Goal: Complete application form

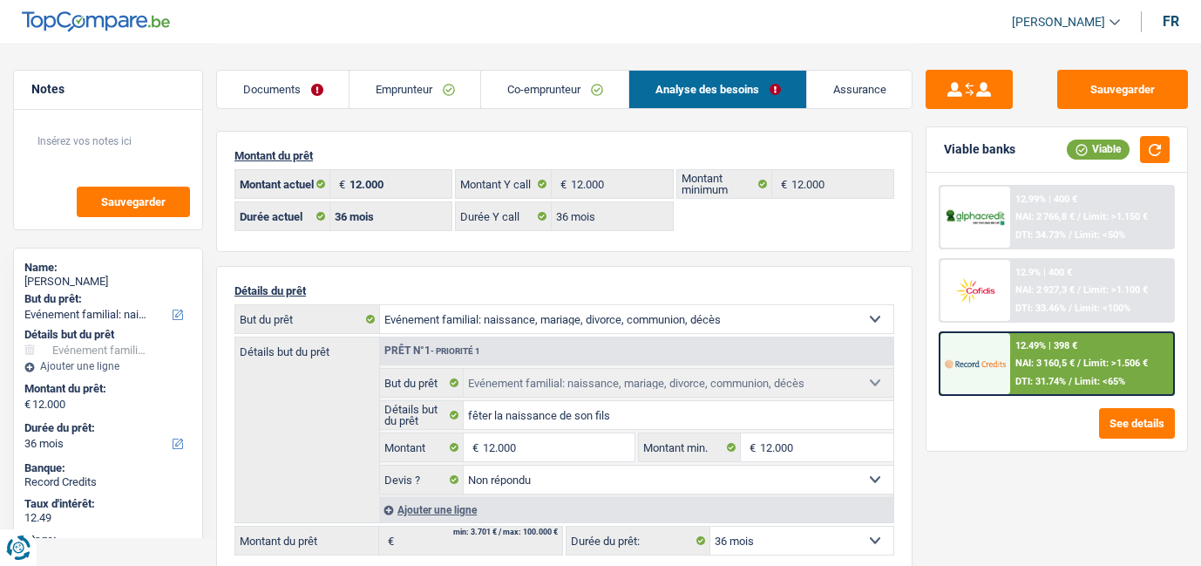
select select "familyEvent"
select select "36"
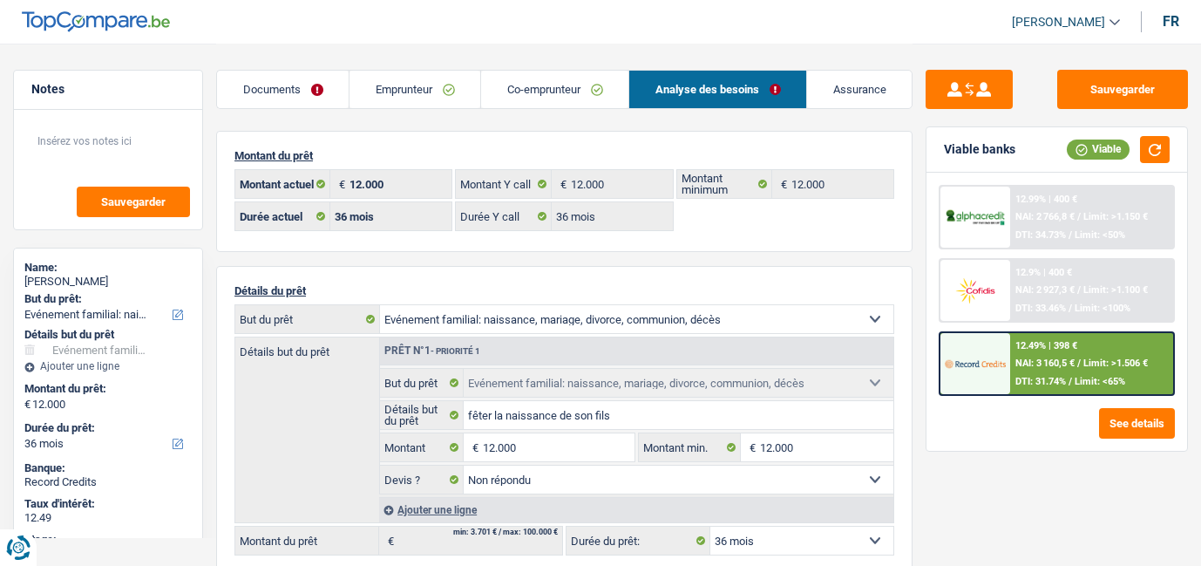
select select "familyEvent"
select select "not_answered"
select select "36"
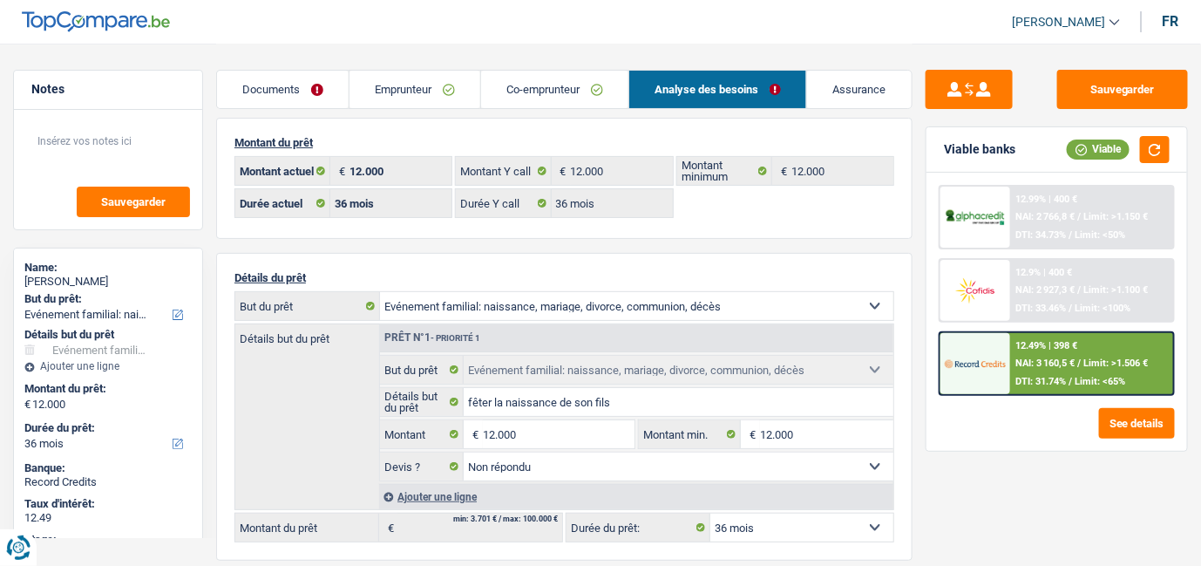
scroll to position [11, 0]
click at [1083, 362] on div "NAI: 3 160,5 € / Limit: >1.506 €" at bounding box center [1082, 362] width 133 height 11
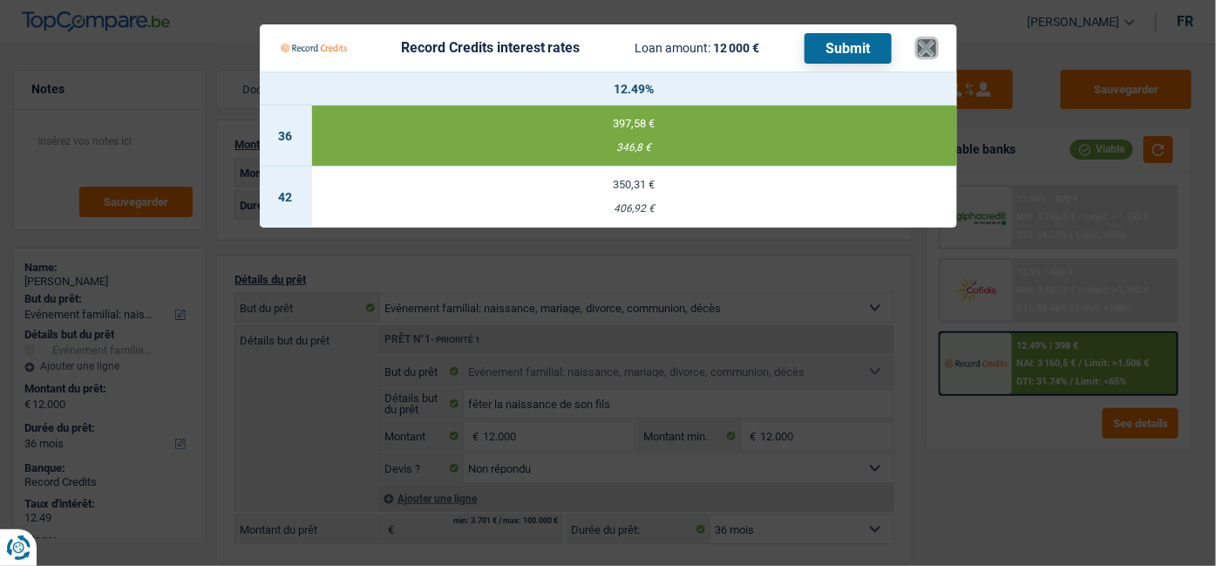
click at [931, 41] on button "×" at bounding box center [927, 47] width 18 height 17
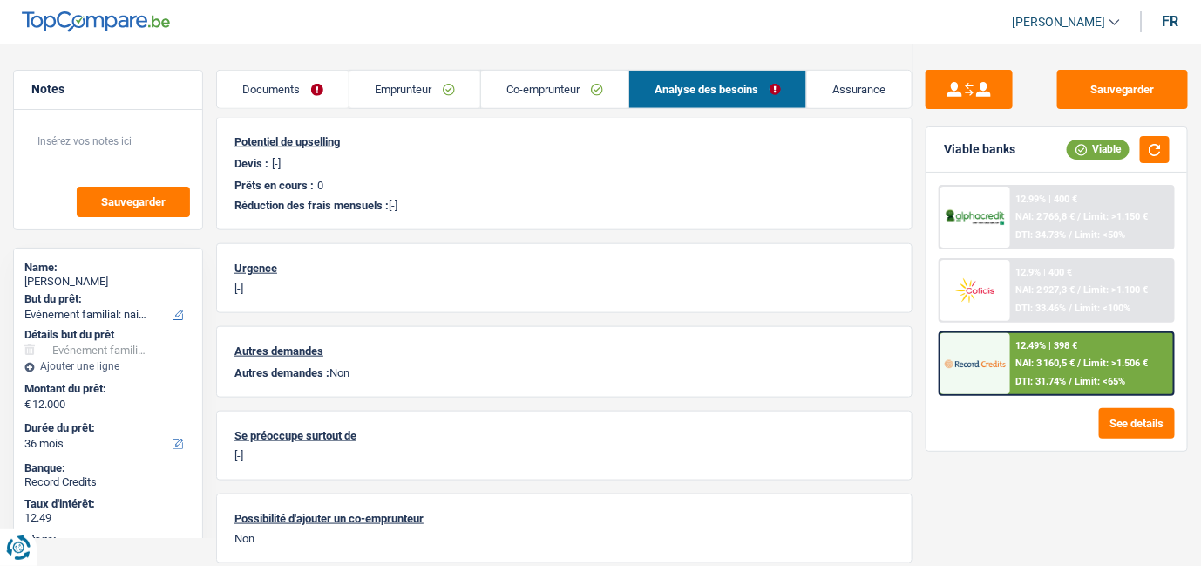
scroll to position [0, 0]
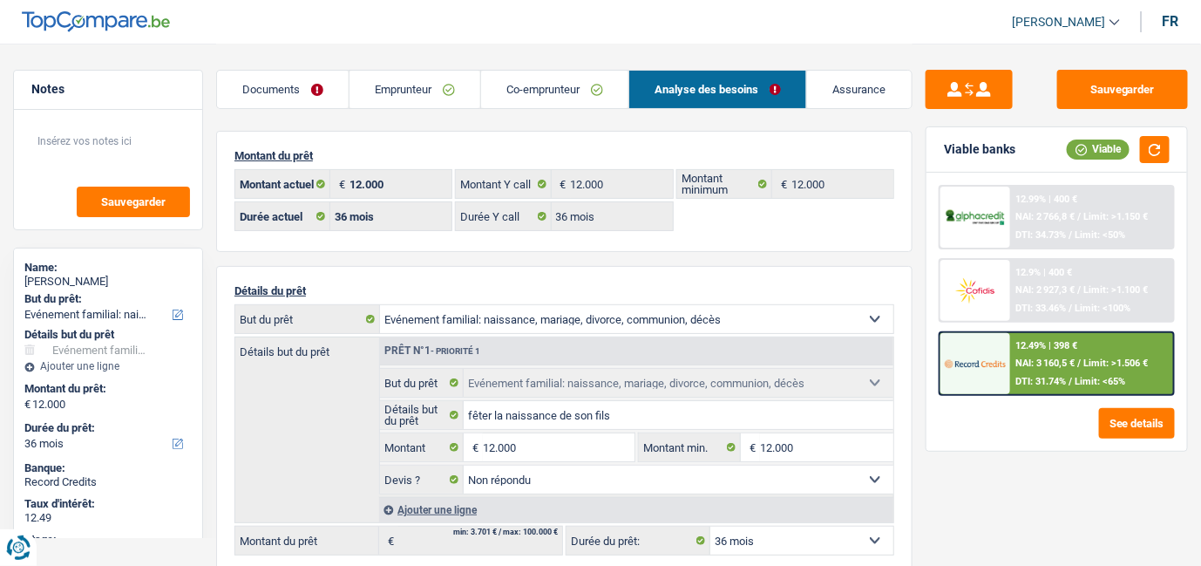
click at [394, 95] on link "Emprunteur" at bounding box center [415, 89] width 131 height 37
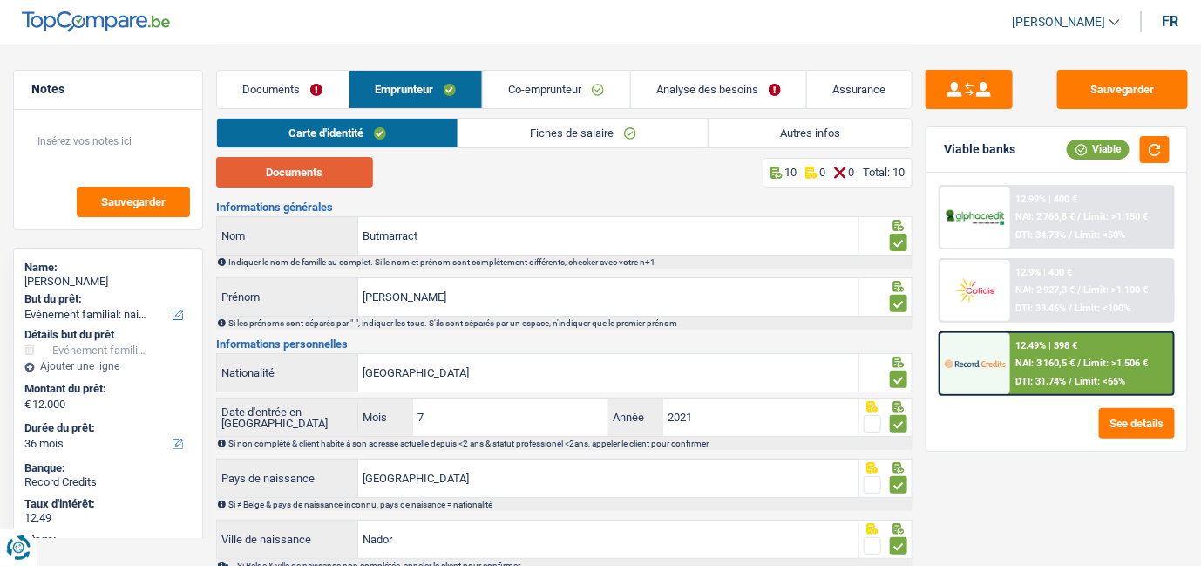
click at [334, 167] on button "Documents" at bounding box center [294, 172] width 157 height 31
click at [286, 87] on link "Documents" at bounding box center [283, 89] width 132 height 37
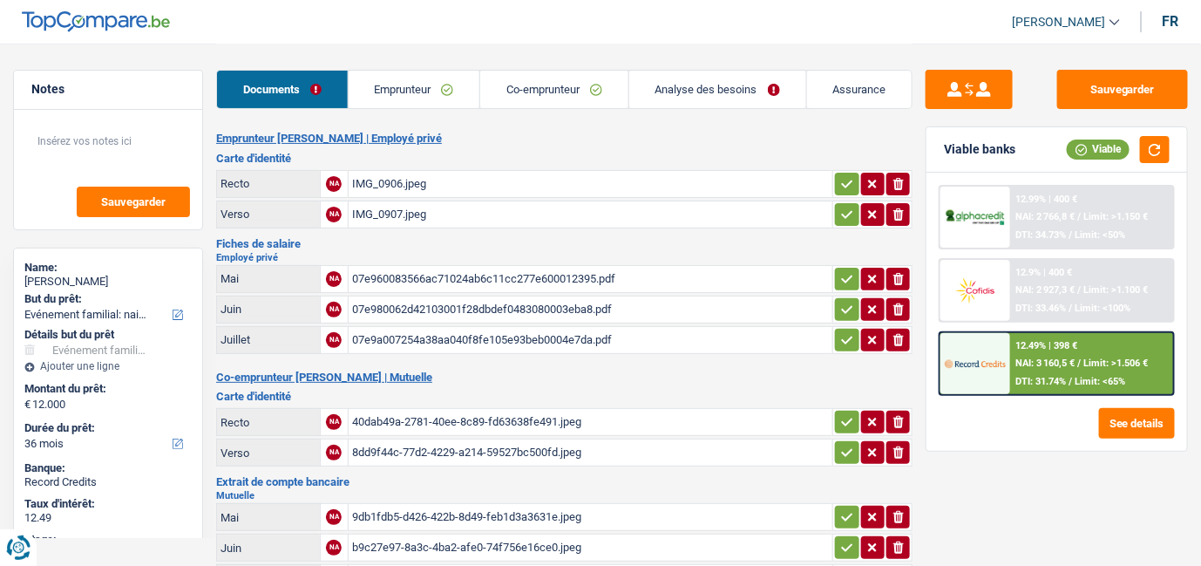
scroll to position [161, 0]
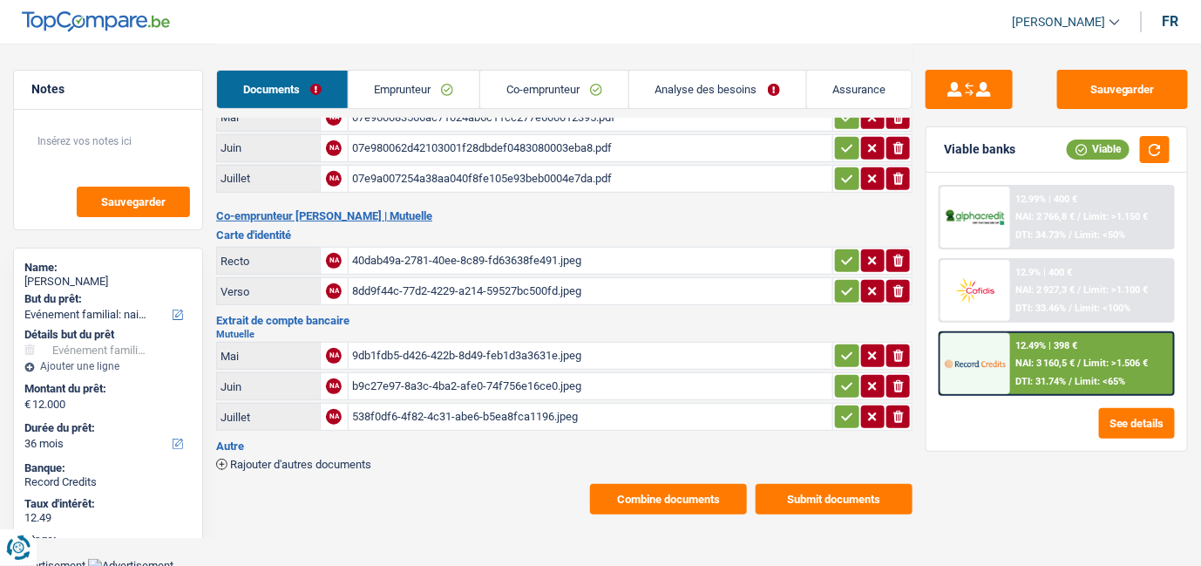
click at [668, 490] on button "Combine documents" at bounding box center [668, 499] width 157 height 31
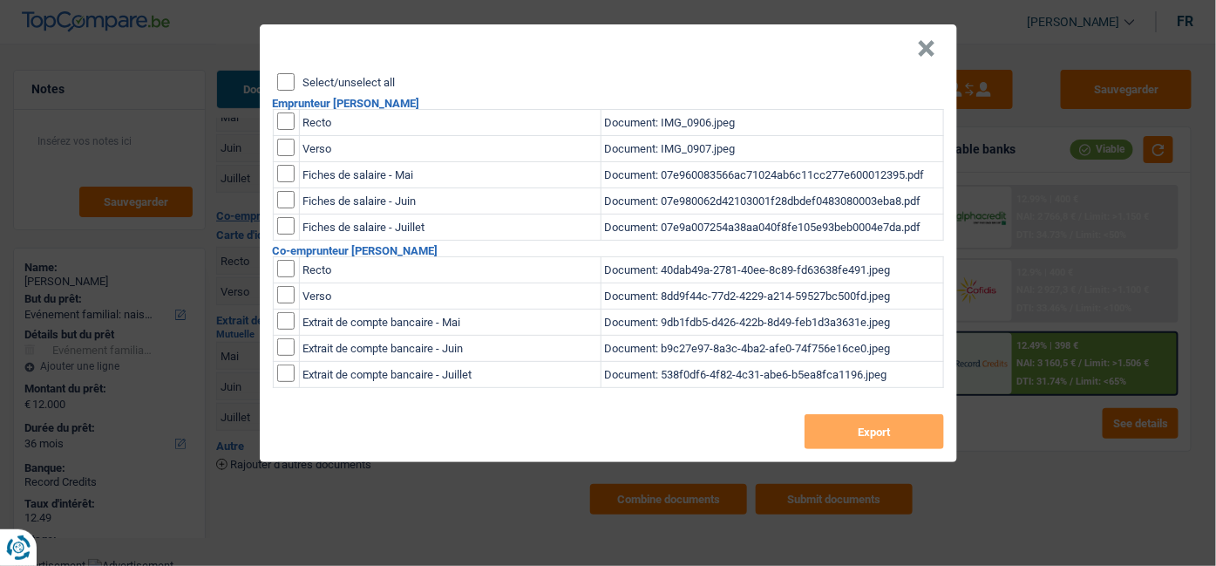
click at [290, 83] on input "Select/unselect all" at bounding box center [285, 81] width 17 height 17
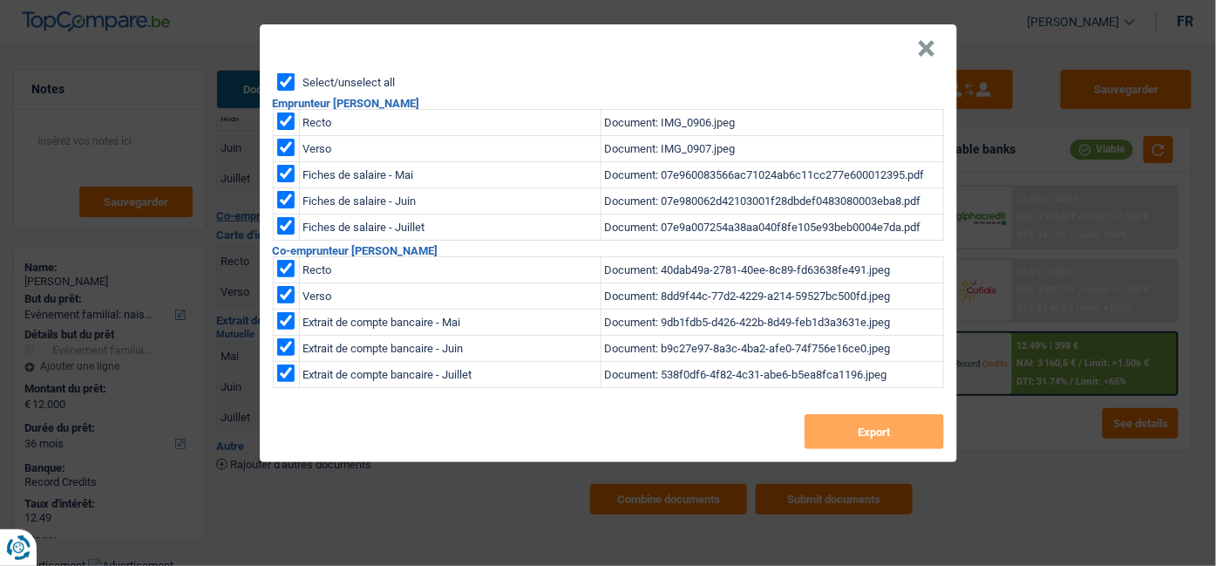
checkbox input "true"
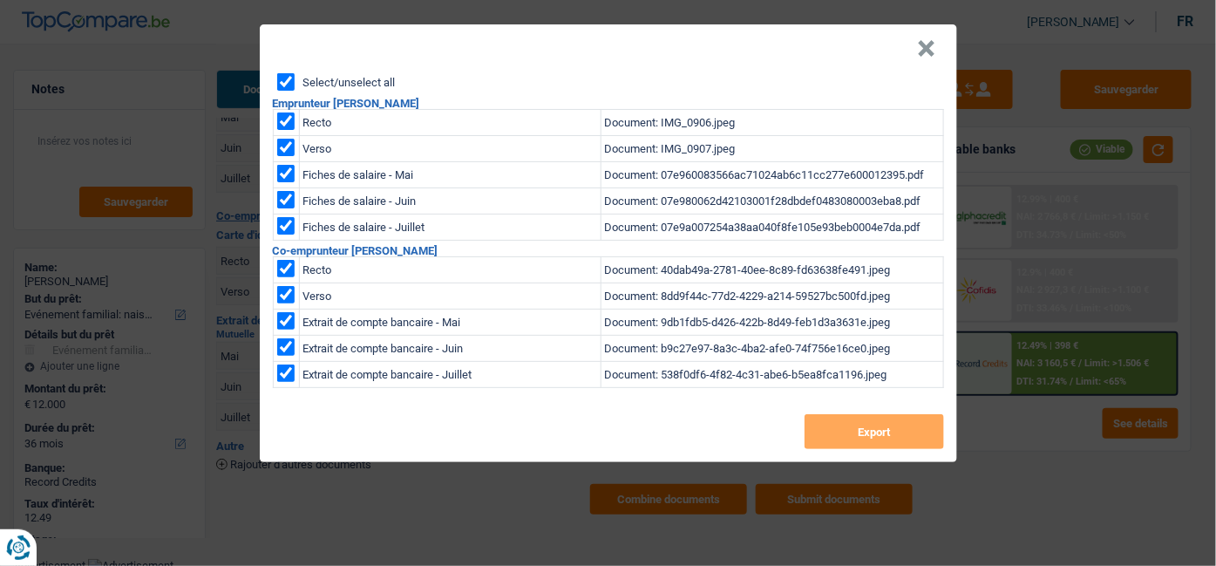
checkbox input "true"
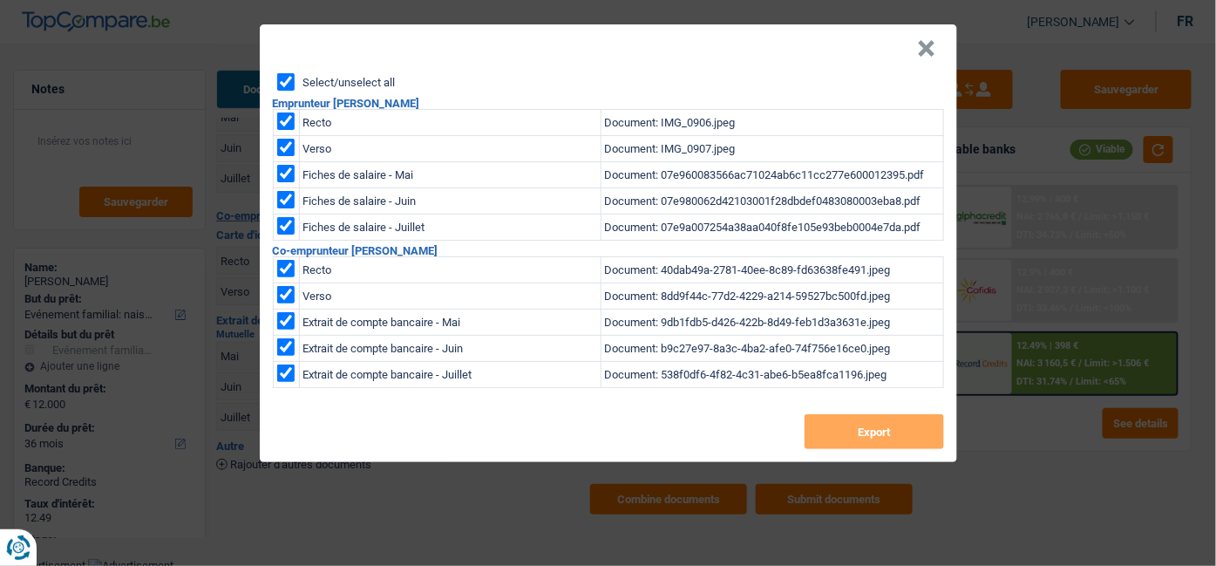
checkbox input "true"
click at [828, 429] on button "Export" at bounding box center [874, 431] width 139 height 35
click at [894, 88] on div "Select/unselect all" at bounding box center [610, 81] width 667 height 17
click at [924, 53] on button "×" at bounding box center [927, 48] width 18 height 17
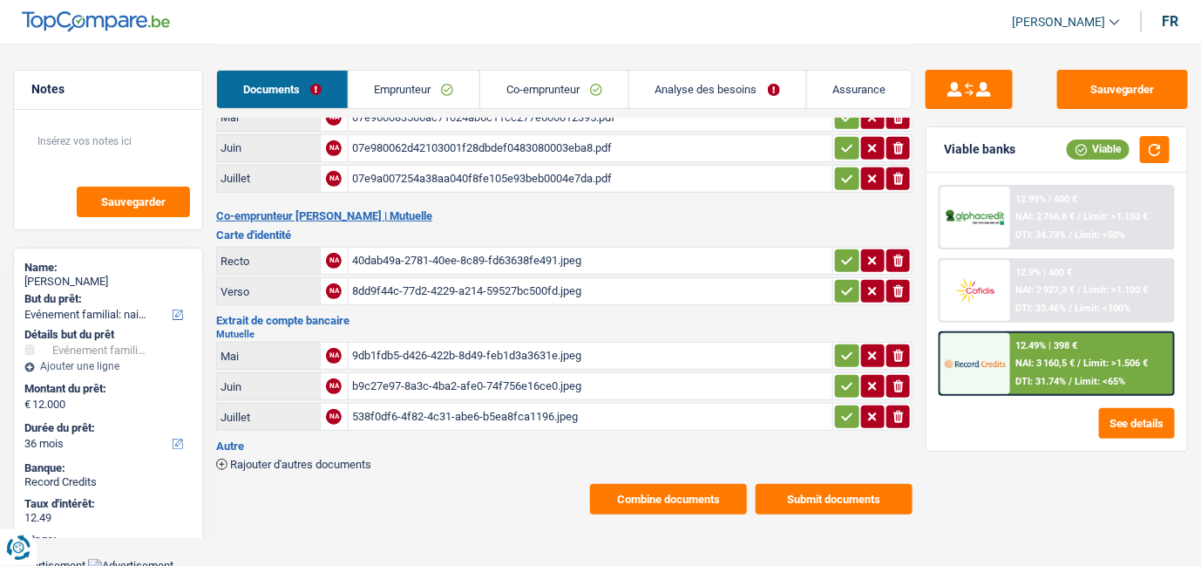
click at [669, 18] on header "Bruno Verheyden Se déconnecter fr" at bounding box center [600, 22] width 1201 height 44
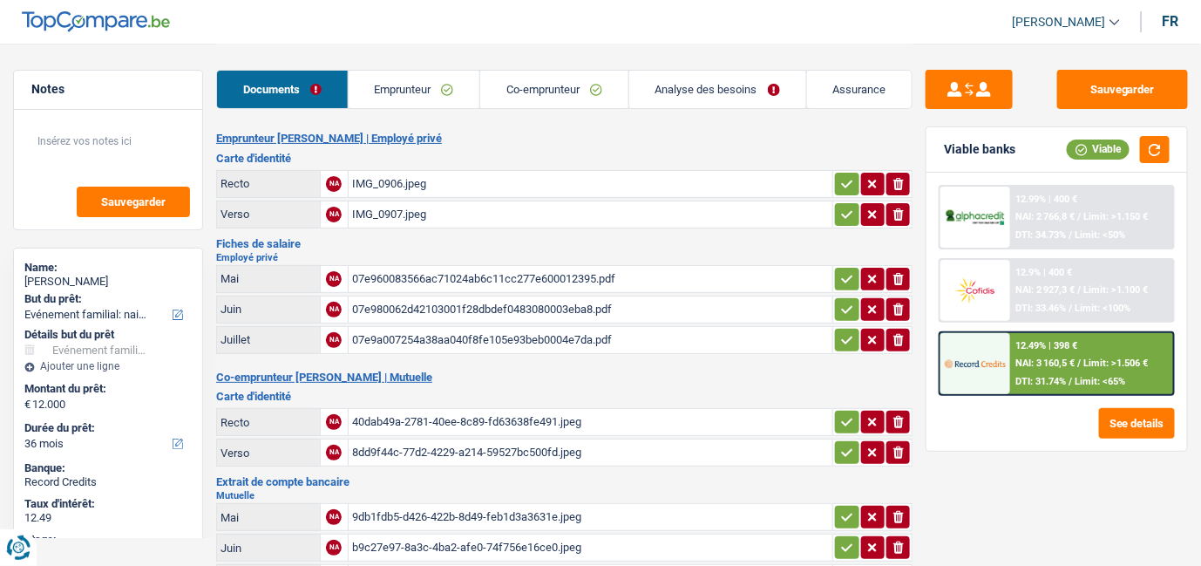
click at [148, 58] on div "Notes Sauvegarder Name: Ali Butmarract But du prêt: Confort maison: meubles, te…" at bounding box center [108, 360] width 216 height 632
drag, startPoint x: 105, startPoint y: 282, endPoint x: 37, endPoint y: 286, distance: 68.1
click at [37, 286] on div "Ali Butmarract" at bounding box center [107, 282] width 167 height 14
copy div "Butmarract"
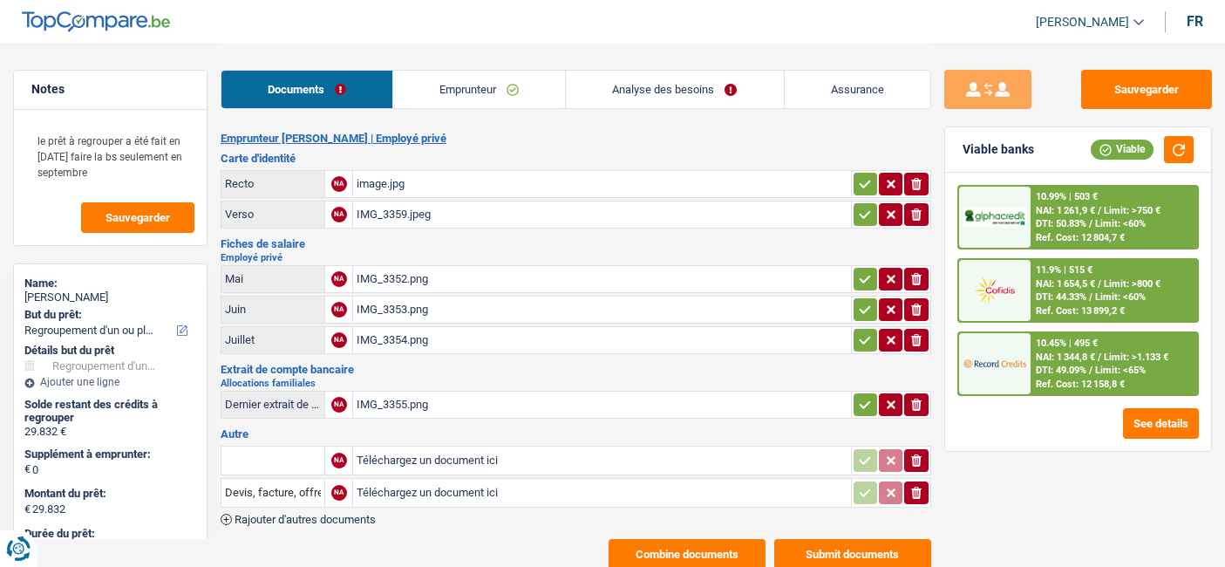
select select "refinancing"
select select "84"
select select "record credits"
click at [385, 181] on div "image.jpg" at bounding box center [602, 184] width 490 height 26
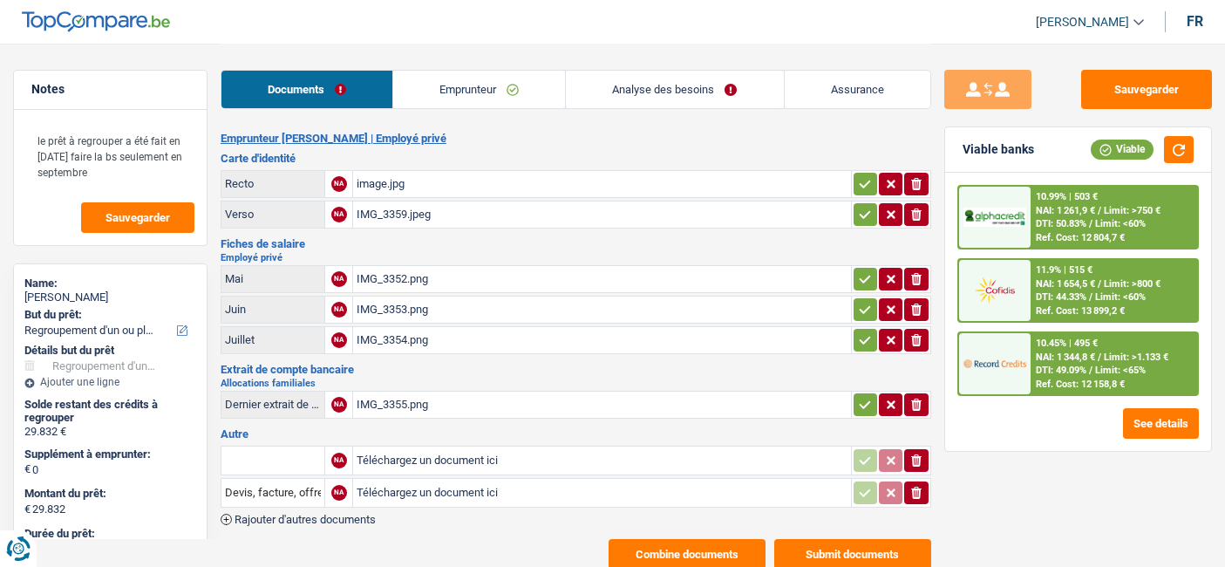
select select "refinancing"
select select "84"
select select "record credits"
select select "refinancing"
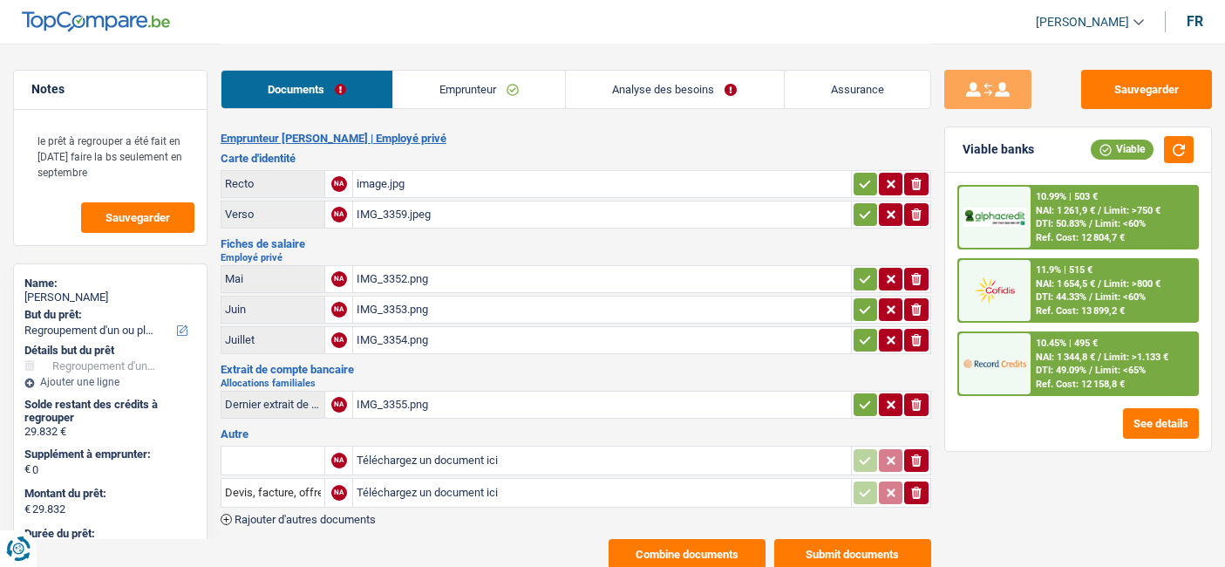
select select "refinancing"
select select "84"
select select "record credits"
click at [393, 185] on div "image.jpg" at bounding box center [602, 184] width 490 height 26
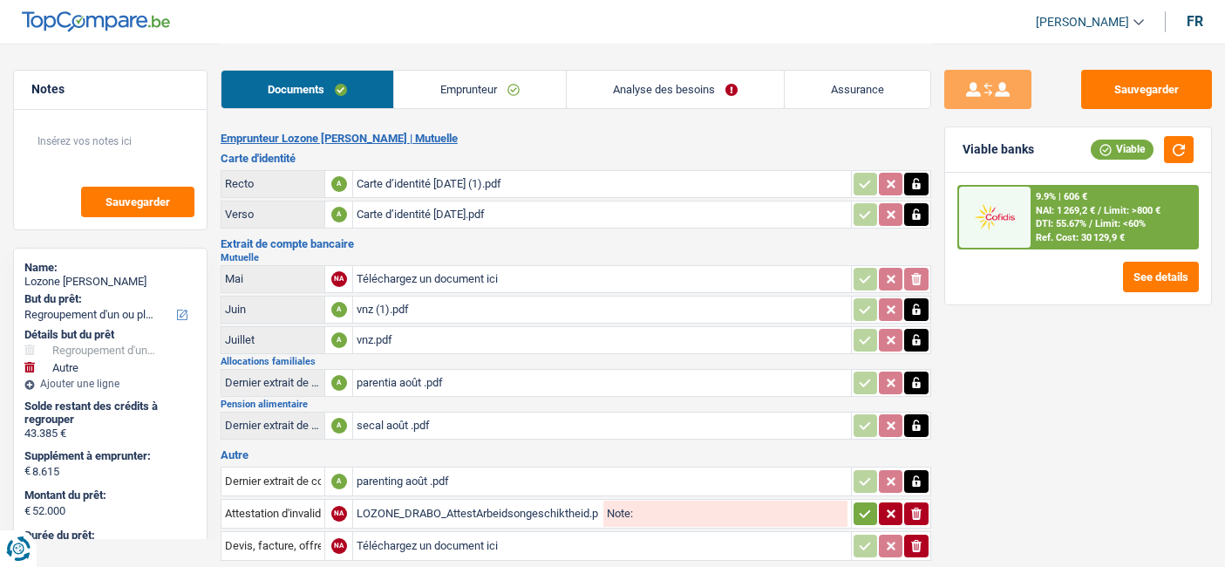
select select "refinancing"
select select "other"
select select "144"
select select "cofidis"
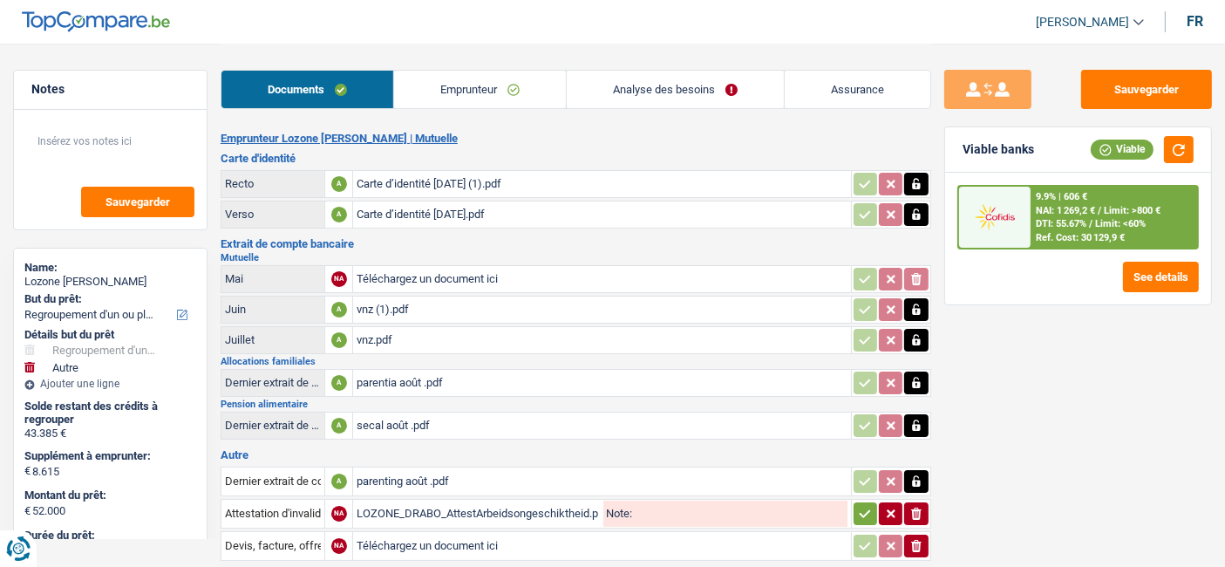
click at [488, 86] on link "Emprunteur" at bounding box center [480, 89] width 172 height 37
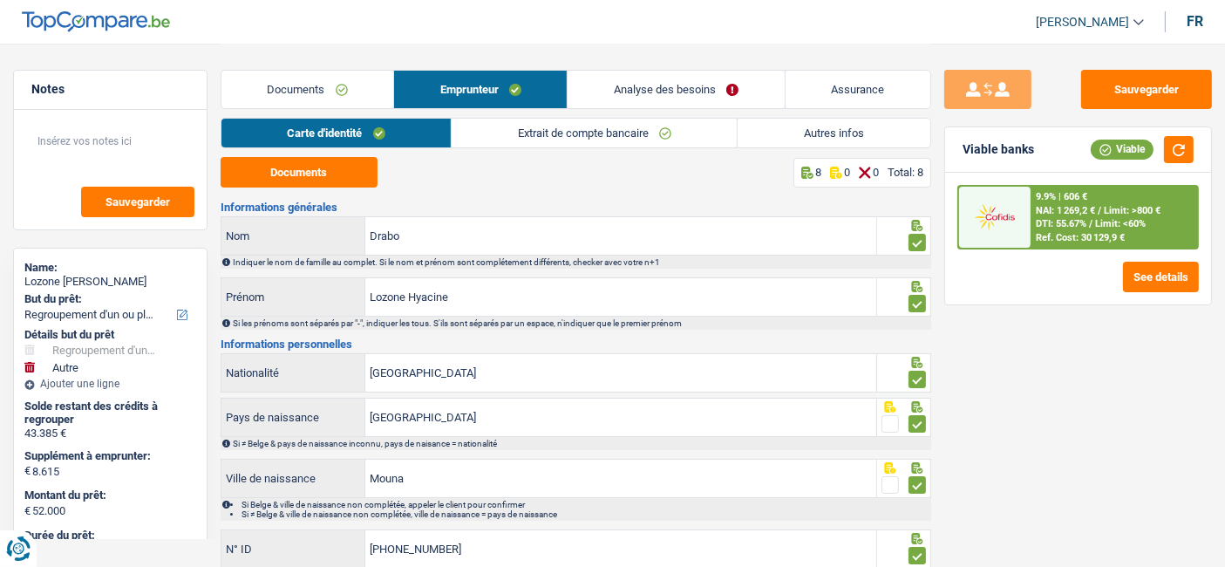
click at [676, 93] on link "Analyse des besoins" at bounding box center [676, 89] width 216 height 37
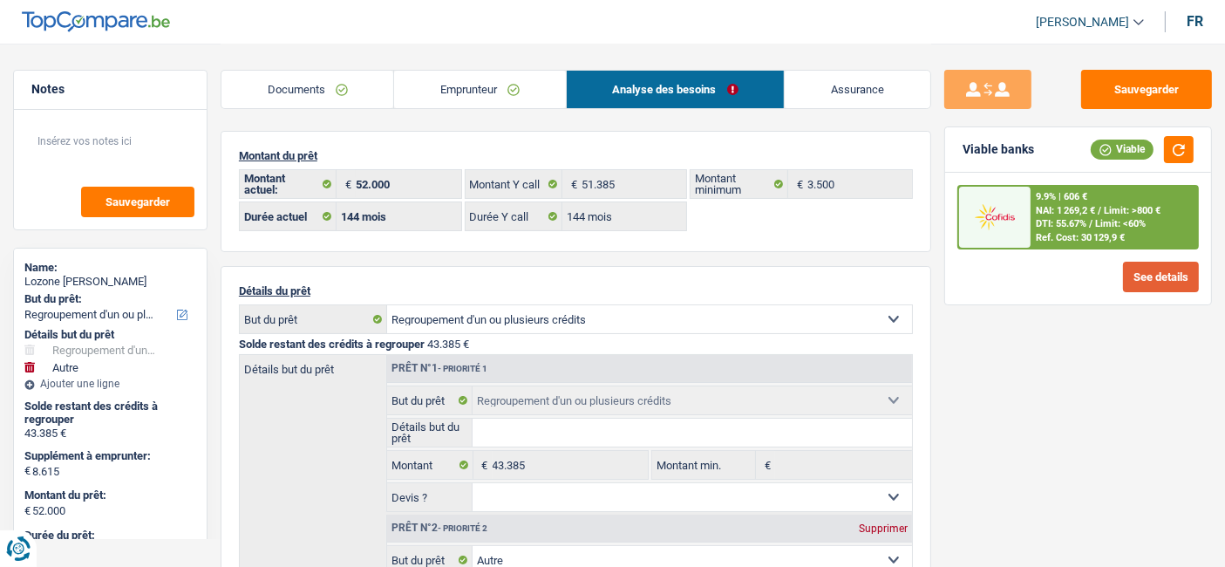
click at [1145, 272] on button "See details" at bounding box center [1161, 277] width 76 height 31
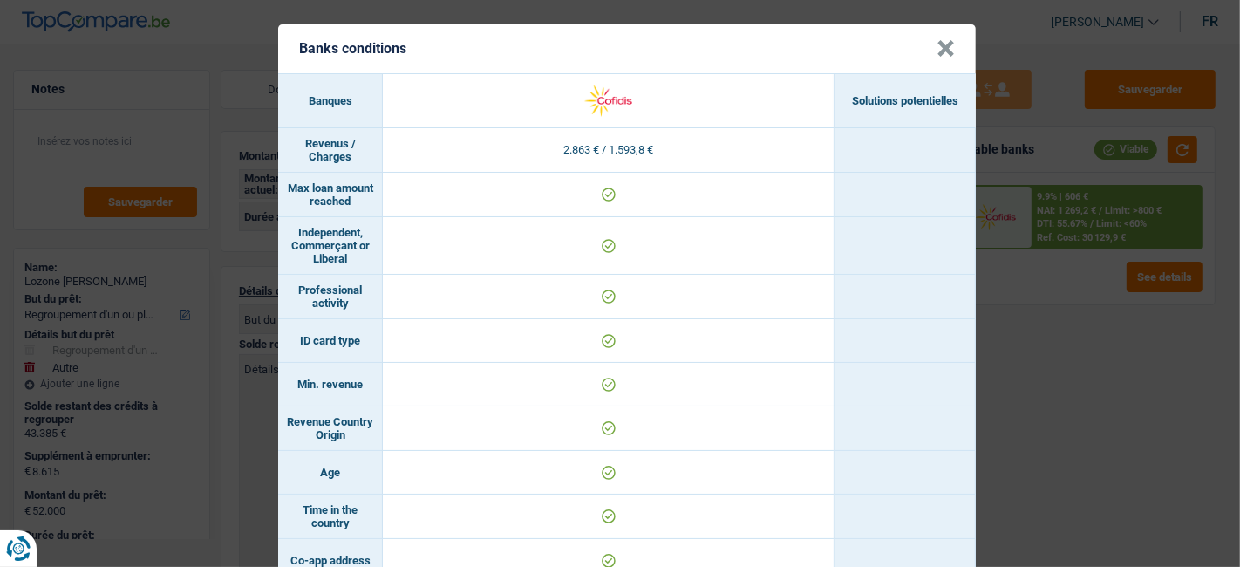
click at [636, 245] on td at bounding box center [609, 246] width 452 height 58
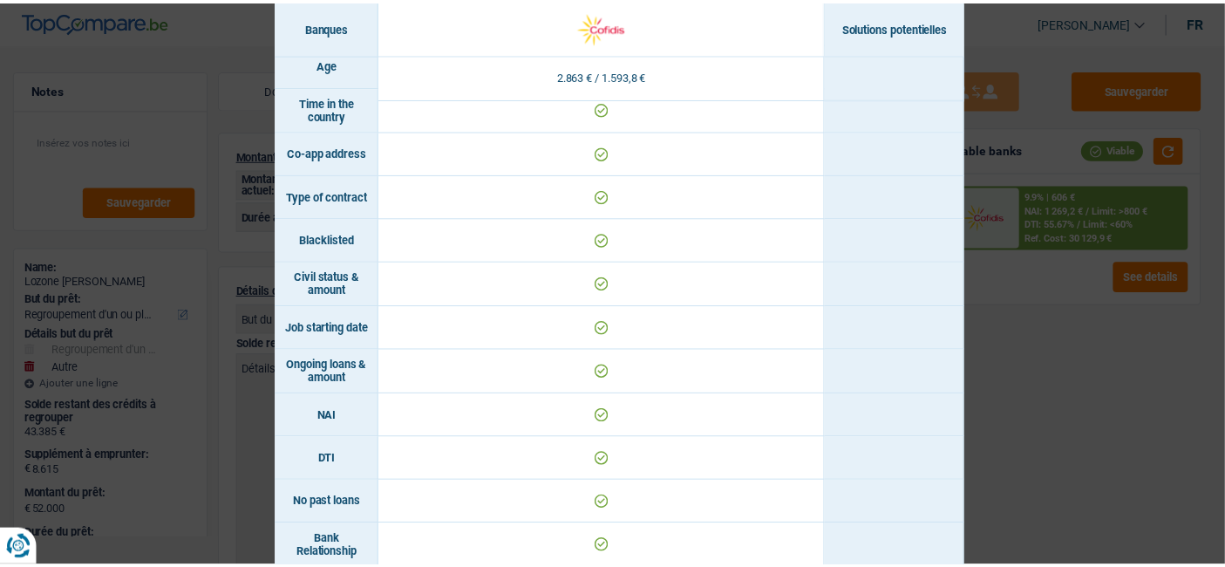
scroll to position [727, 0]
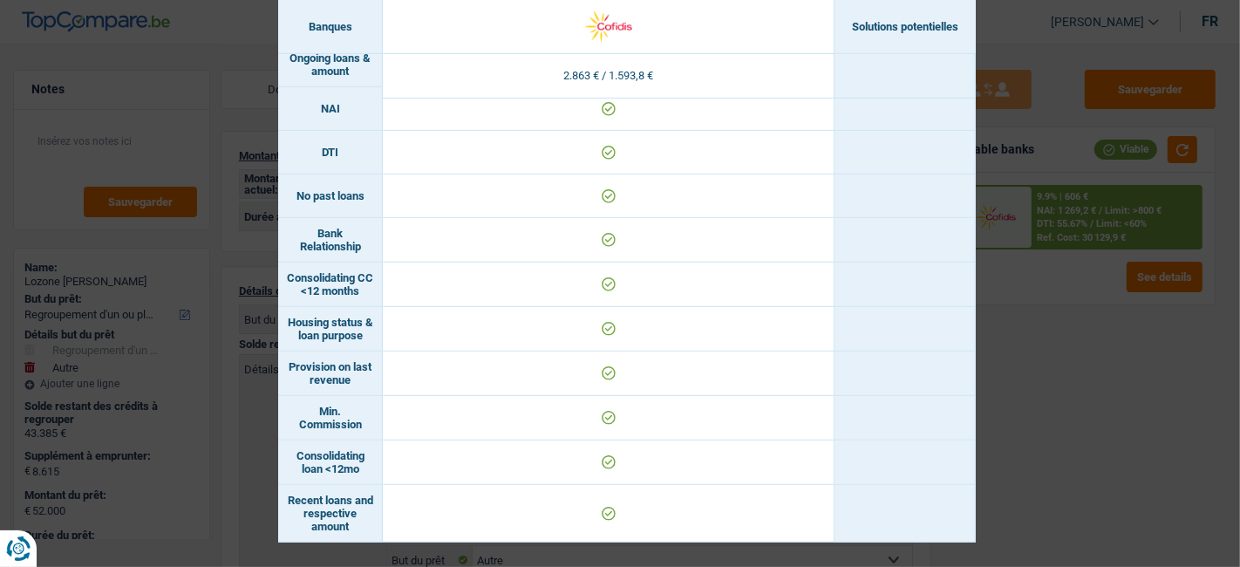
click at [1041, 36] on div "Banks conditions × Banques Solutions potentielles Revenus / Charges 2.863 € / 1…" at bounding box center [620, 283] width 1240 height 567
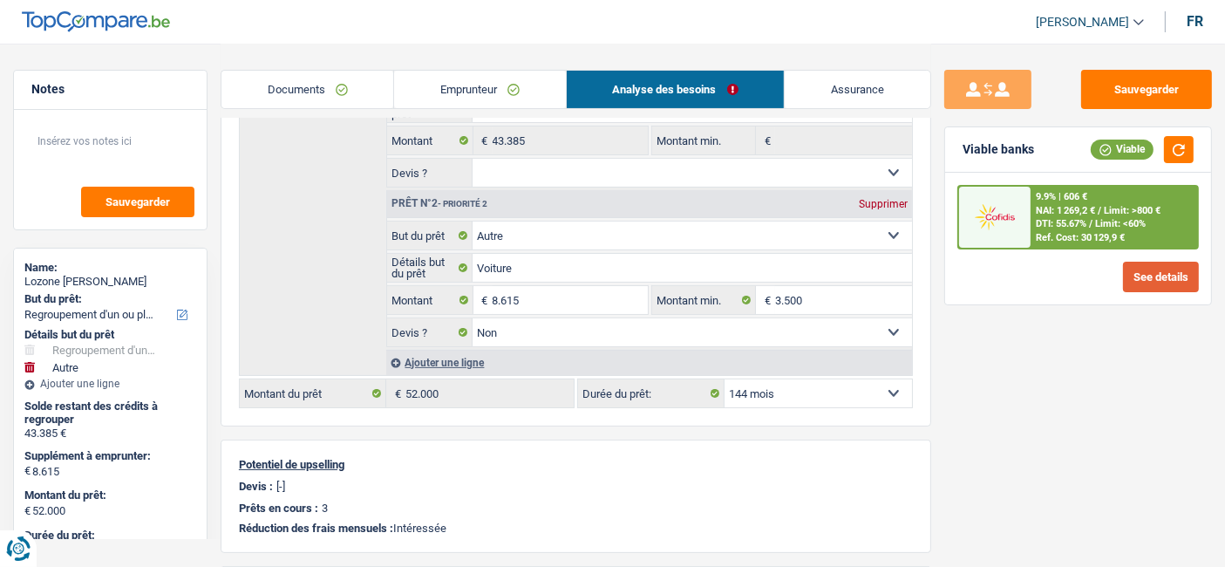
scroll to position [327, 0]
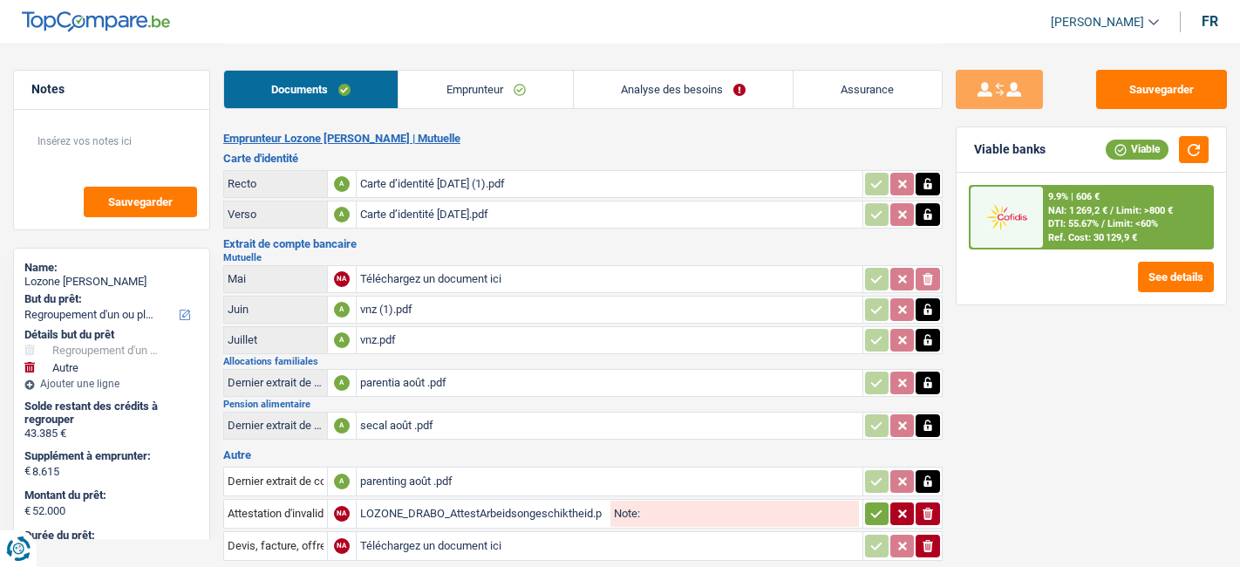
select select "refinancing"
select select "other"
select select "144"
select select "cofidis"
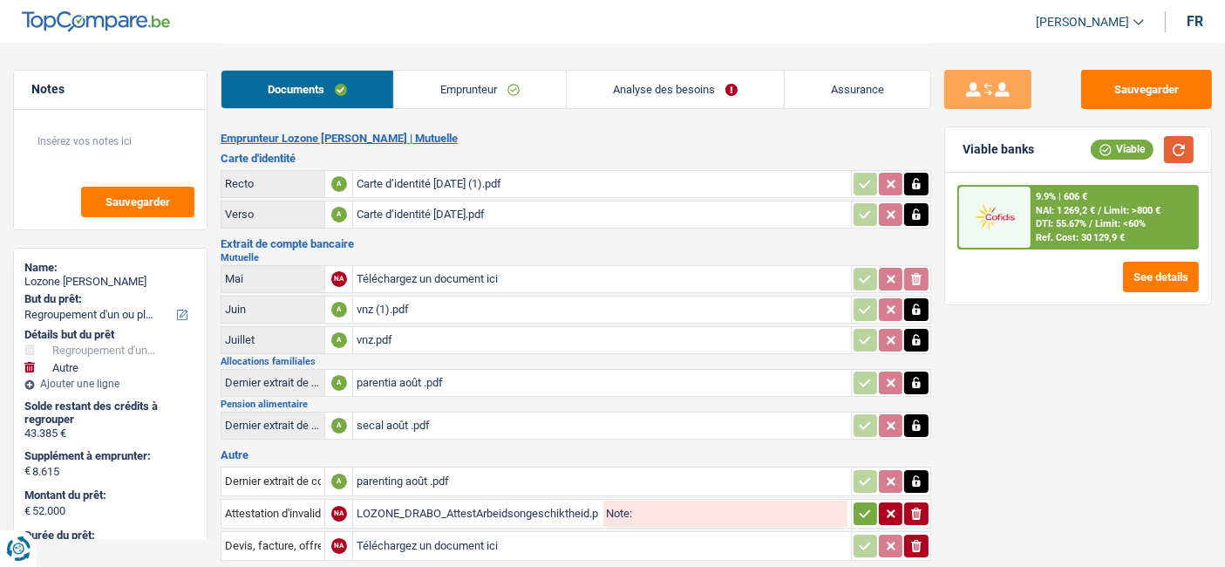
click at [1182, 154] on button "button" at bounding box center [1179, 149] width 30 height 27
